Goal: Information Seeking & Learning: Learn about a topic

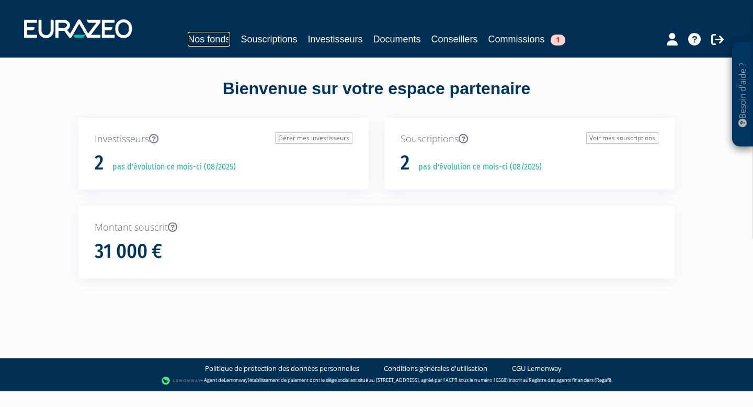
click at [221, 40] on link "Nos fonds" at bounding box center [209, 39] width 42 height 15
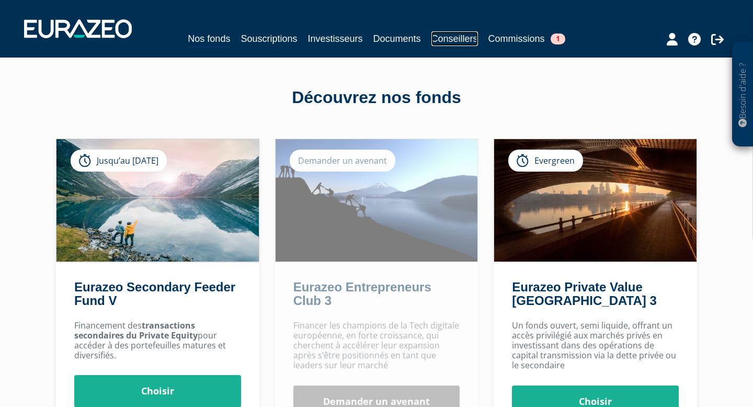
click at [458, 36] on link "Conseillers" at bounding box center [454, 38] width 47 height 15
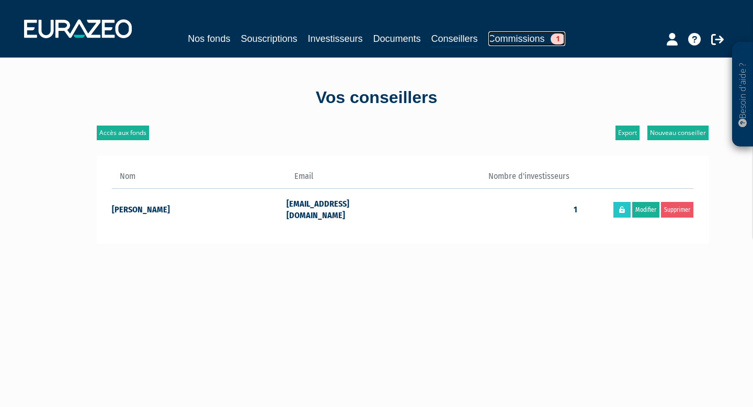
click at [517, 38] on link "Commissions 1" at bounding box center [526, 38] width 77 height 15
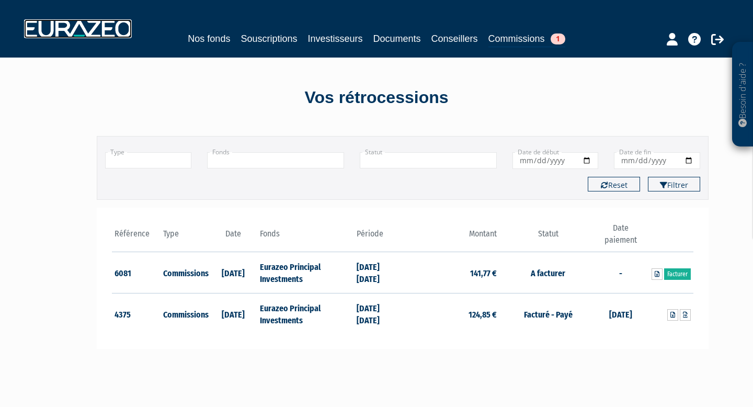
click at [103, 35] on img at bounding box center [78, 28] width 108 height 19
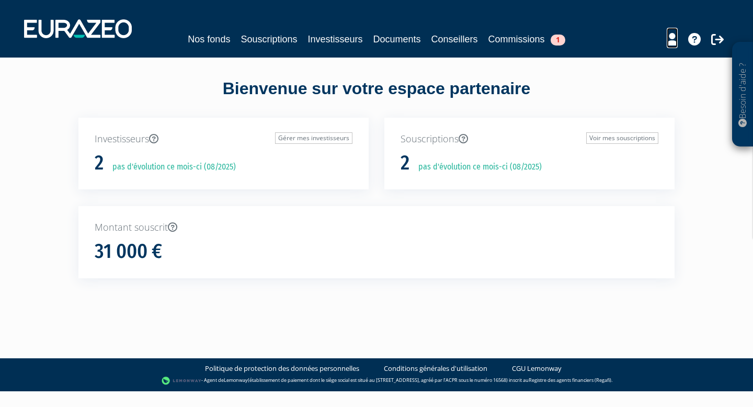
click at [670, 40] on icon at bounding box center [672, 39] width 11 height 13
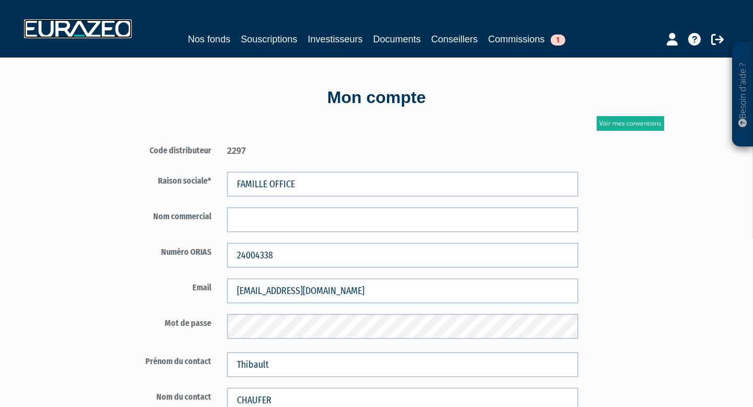
click at [56, 19] on img at bounding box center [78, 28] width 108 height 19
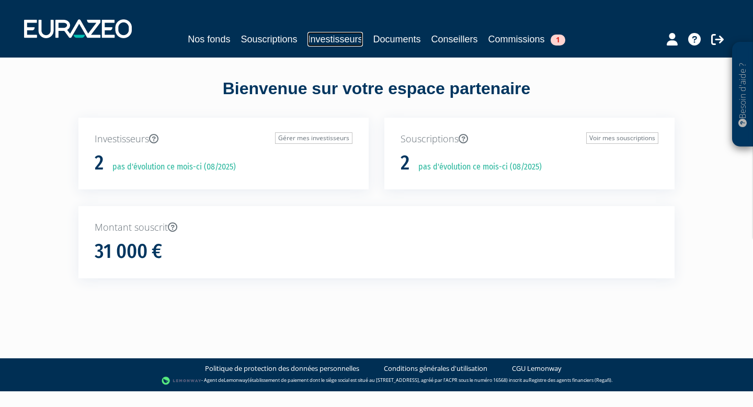
click at [327, 40] on link "Investisseurs" at bounding box center [334, 39] width 55 height 15
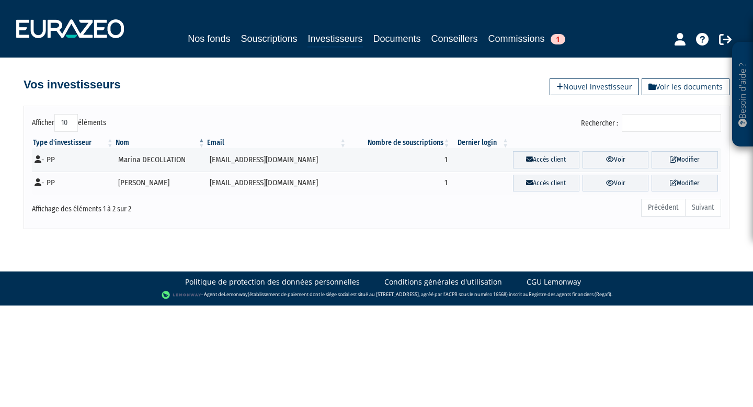
click at [395, 45] on div "Nos fonds Souscriptions Investisseurs Documents Conseillers Commissions 1" at bounding box center [376, 39] width 491 height 16
click at [396, 40] on link "Documents" at bounding box center [397, 38] width 48 height 15
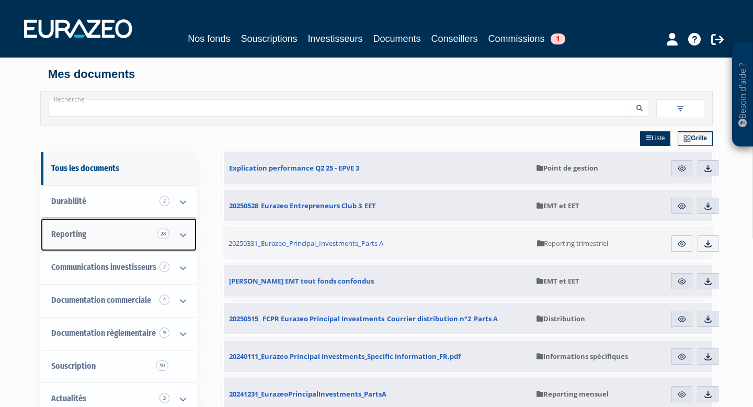
click at [114, 231] on link "Reporting 28" at bounding box center [119, 234] width 156 height 33
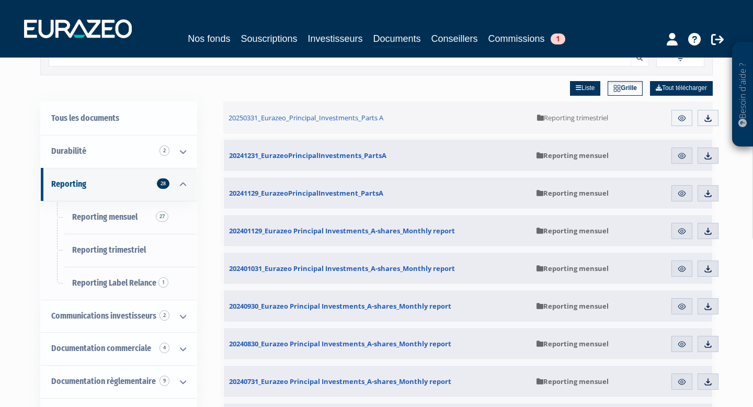
scroll to position [55, 0]
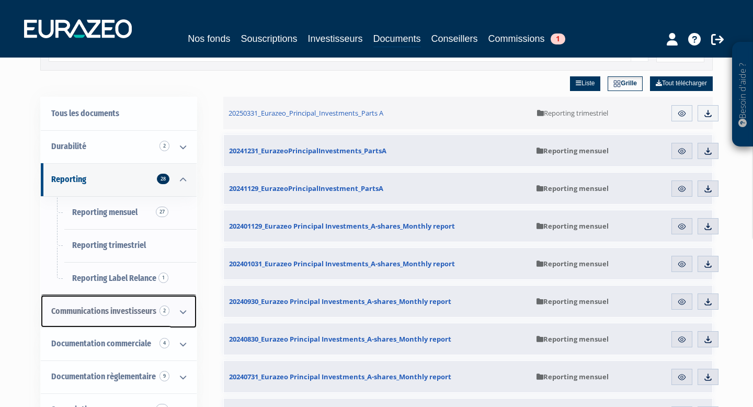
click at [139, 308] on span "Communications investisseurs 2" at bounding box center [103, 311] width 105 height 10
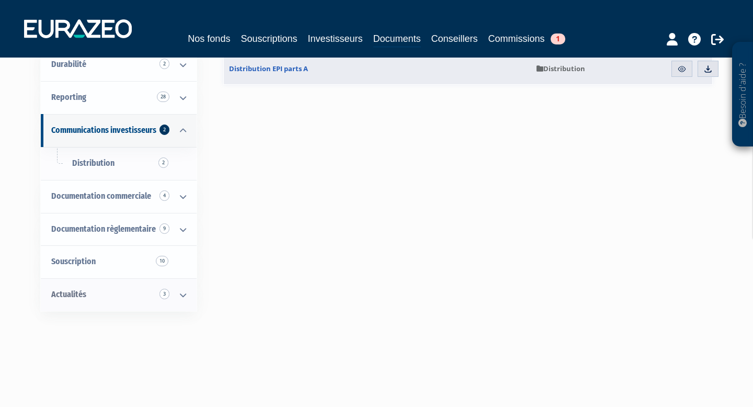
scroll to position [138, 0]
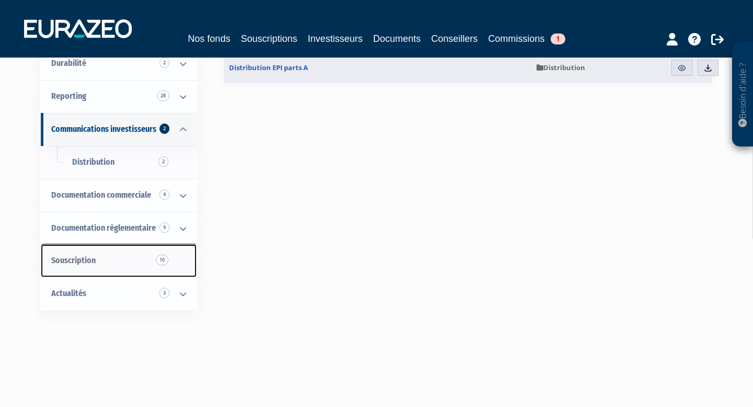
click at [137, 268] on link "Souscription 10" at bounding box center [119, 260] width 156 height 33
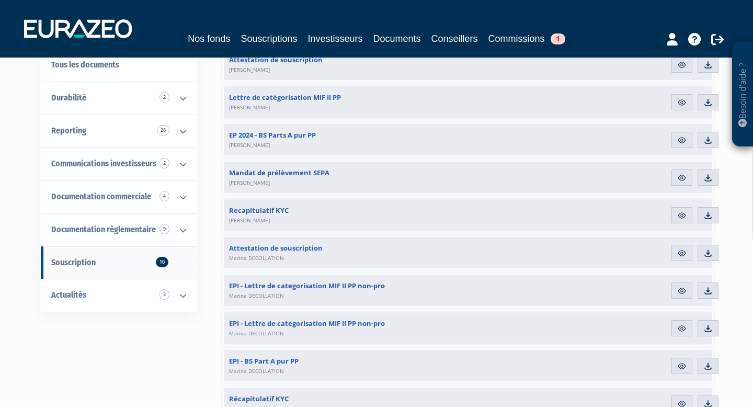
scroll to position [116, 0]
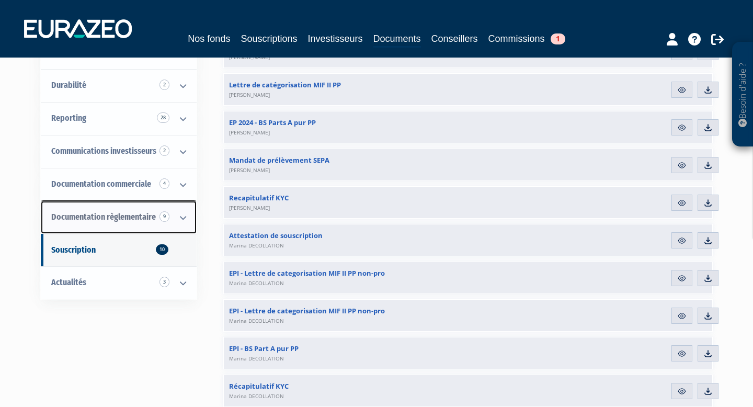
click at [142, 223] on link "Documentation règlementaire 9" at bounding box center [119, 217] width 156 height 33
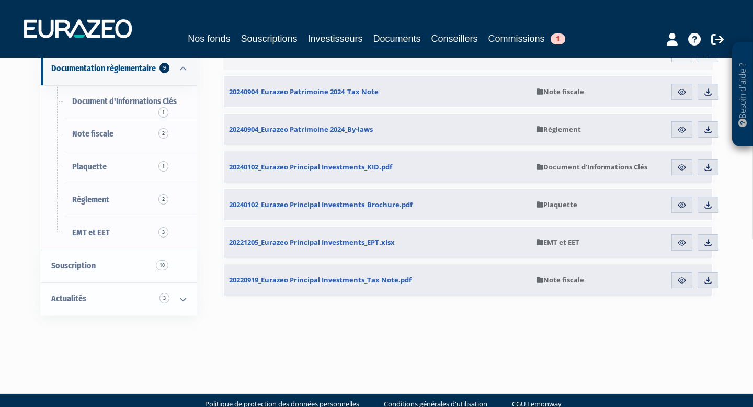
scroll to position [270, 0]
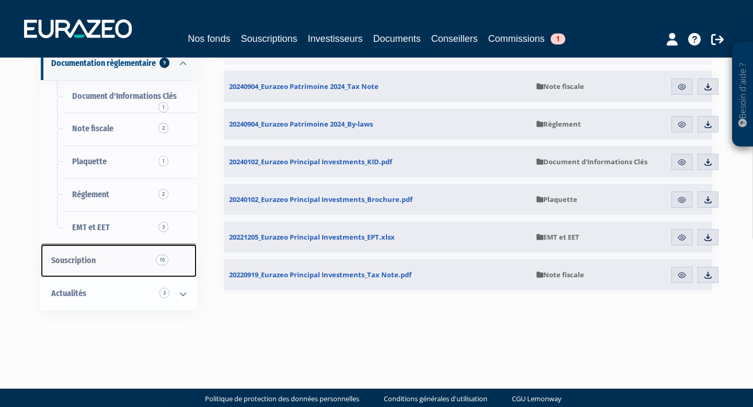
click at [130, 252] on link "Souscription 10" at bounding box center [119, 260] width 156 height 33
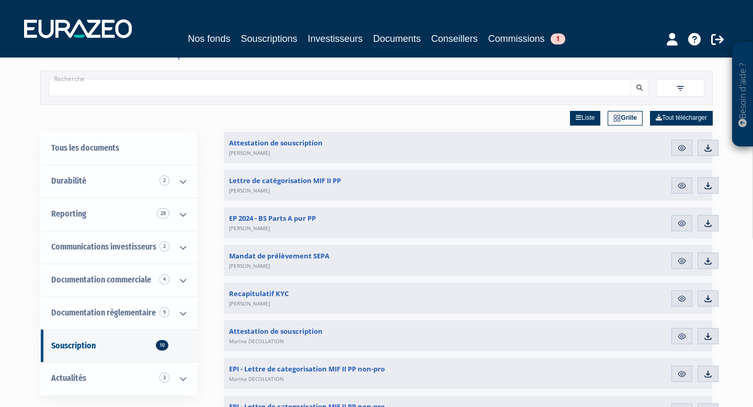
scroll to position [21, 0]
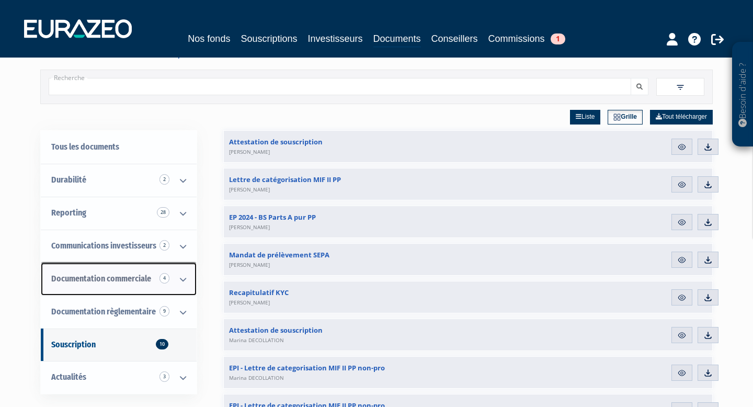
click at [128, 280] on span "Documentation commerciale 4" at bounding box center [101, 278] width 100 height 10
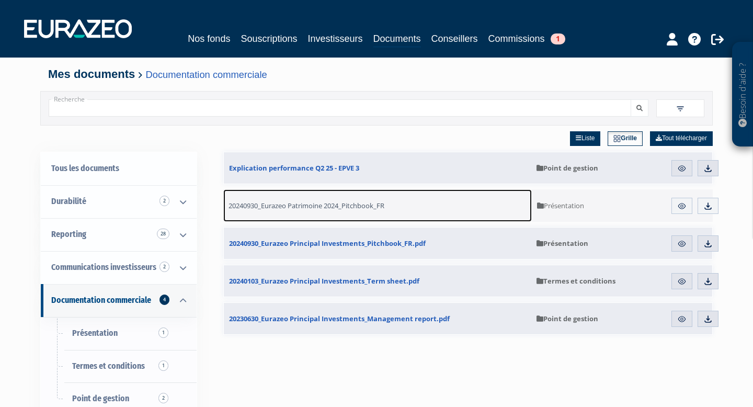
click at [368, 209] on span "20240930_Eurazeo Patrimoine 2024_Pitchbook_FR" at bounding box center [306, 205] width 156 height 9
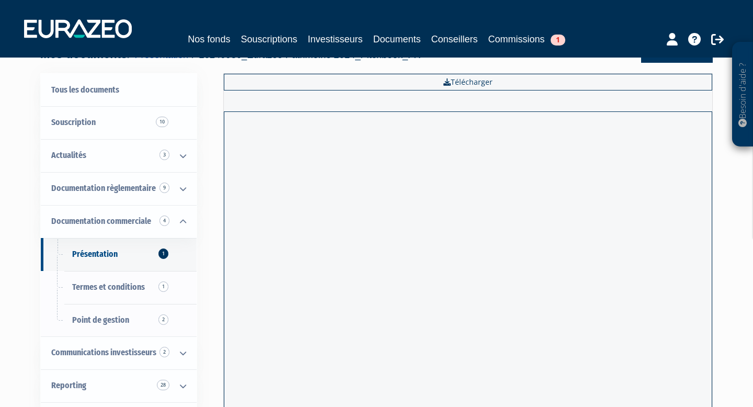
scroll to position [74, 0]
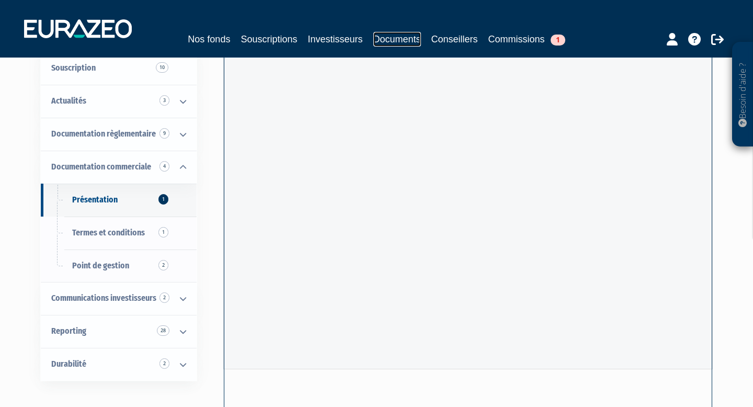
click at [410, 39] on link "Documents" at bounding box center [397, 39] width 48 height 15
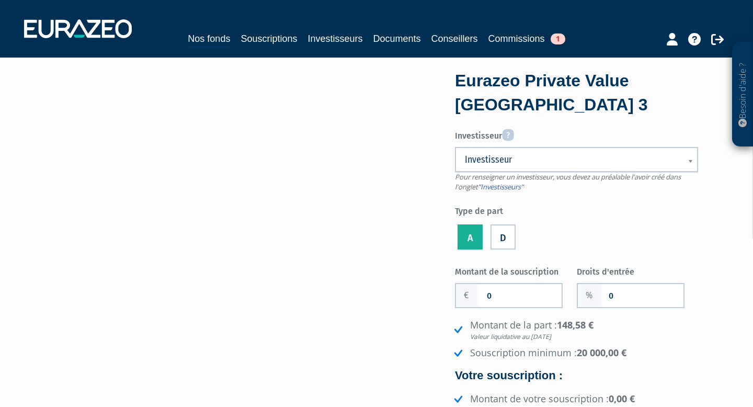
click at [542, 152] on link "Investisseur" at bounding box center [576, 159] width 243 height 25
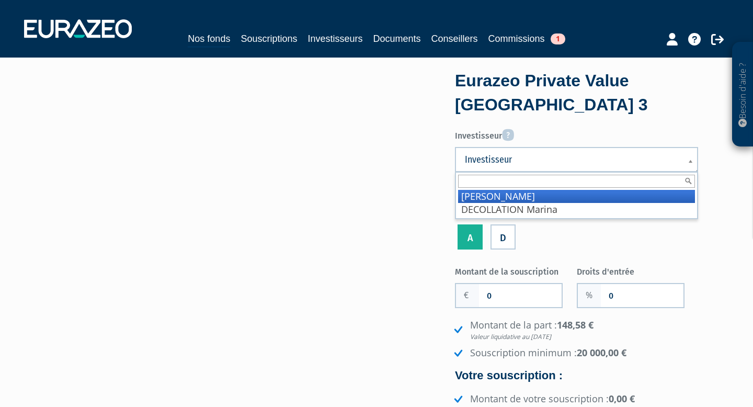
click at [553, 124] on form "Eurazeo Private Value [GEOGRAPHIC_DATA] 3 Investisseur Pour renseigner un inves…" at bounding box center [576, 280] width 243 height 422
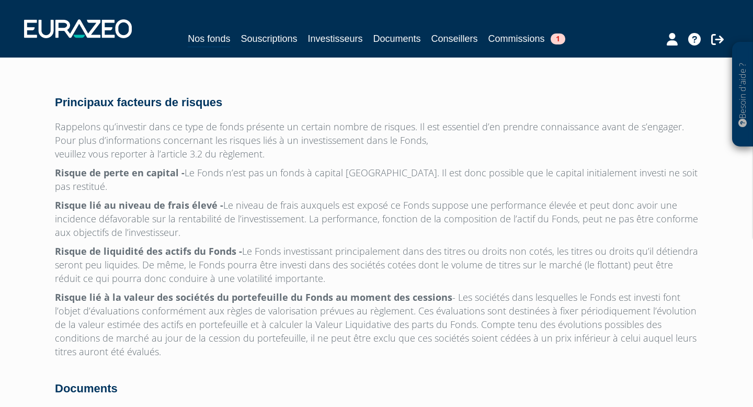
scroll to position [3368, 0]
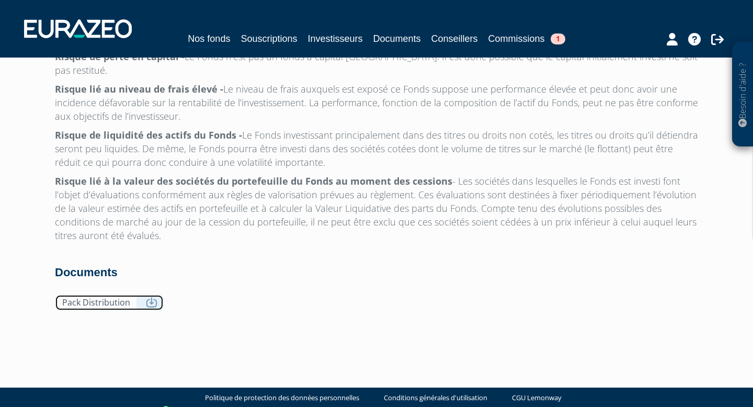
click at [125, 294] on link "Pack Distribution" at bounding box center [109, 302] width 109 height 16
